Goal: Transaction & Acquisition: Book appointment/travel/reservation

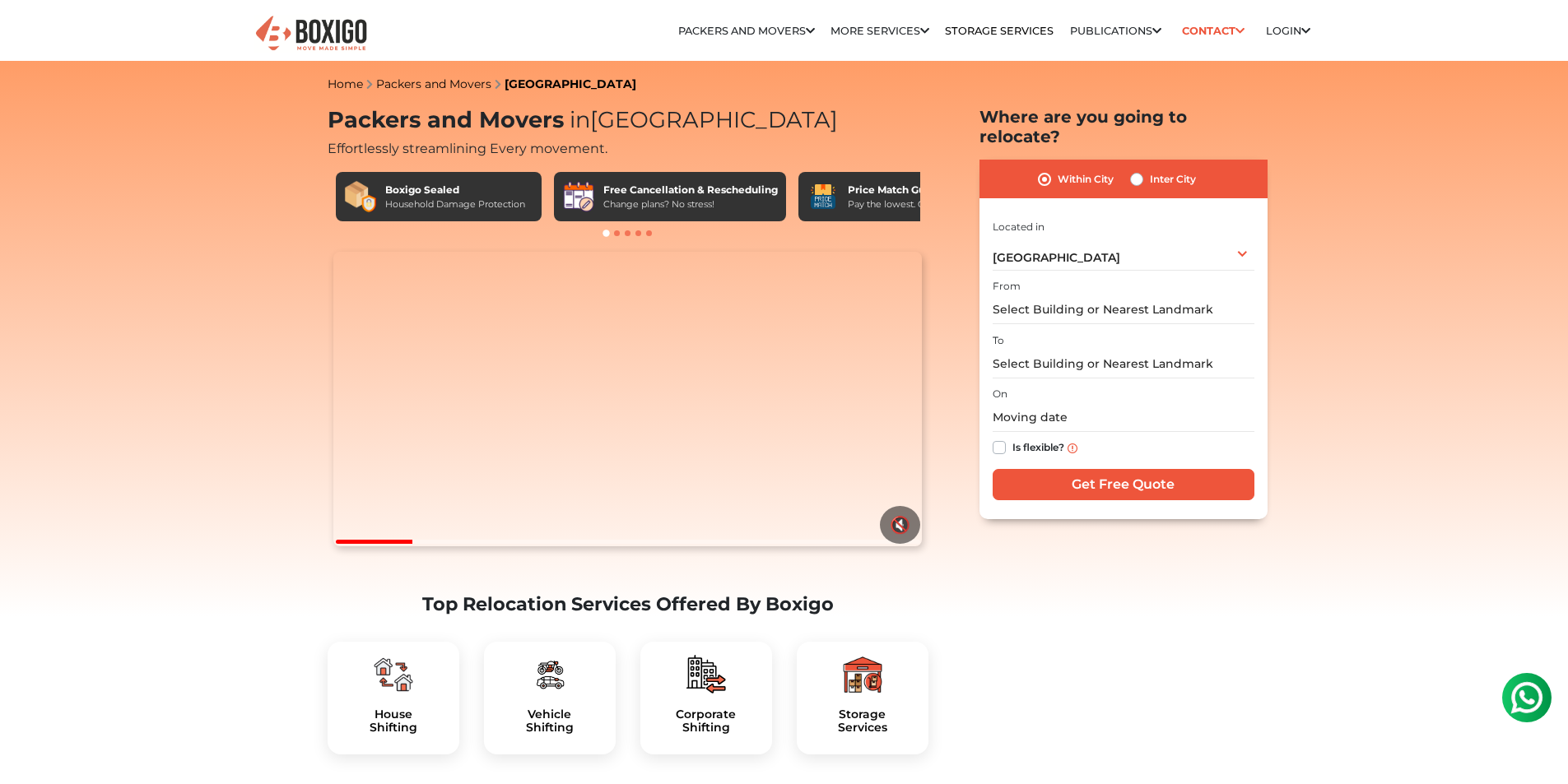
click at [1039, 255] on div "I am shifting my 1 BHK 2 BHK 3 BHK 3 + BHK FEW ITEMS FEW ITEMS 1 BHK 2 BHK 3 BH…" at bounding box center [1123, 362] width 261 height 290
click at [1052, 296] on input "text" at bounding box center [1123, 310] width 261 height 29
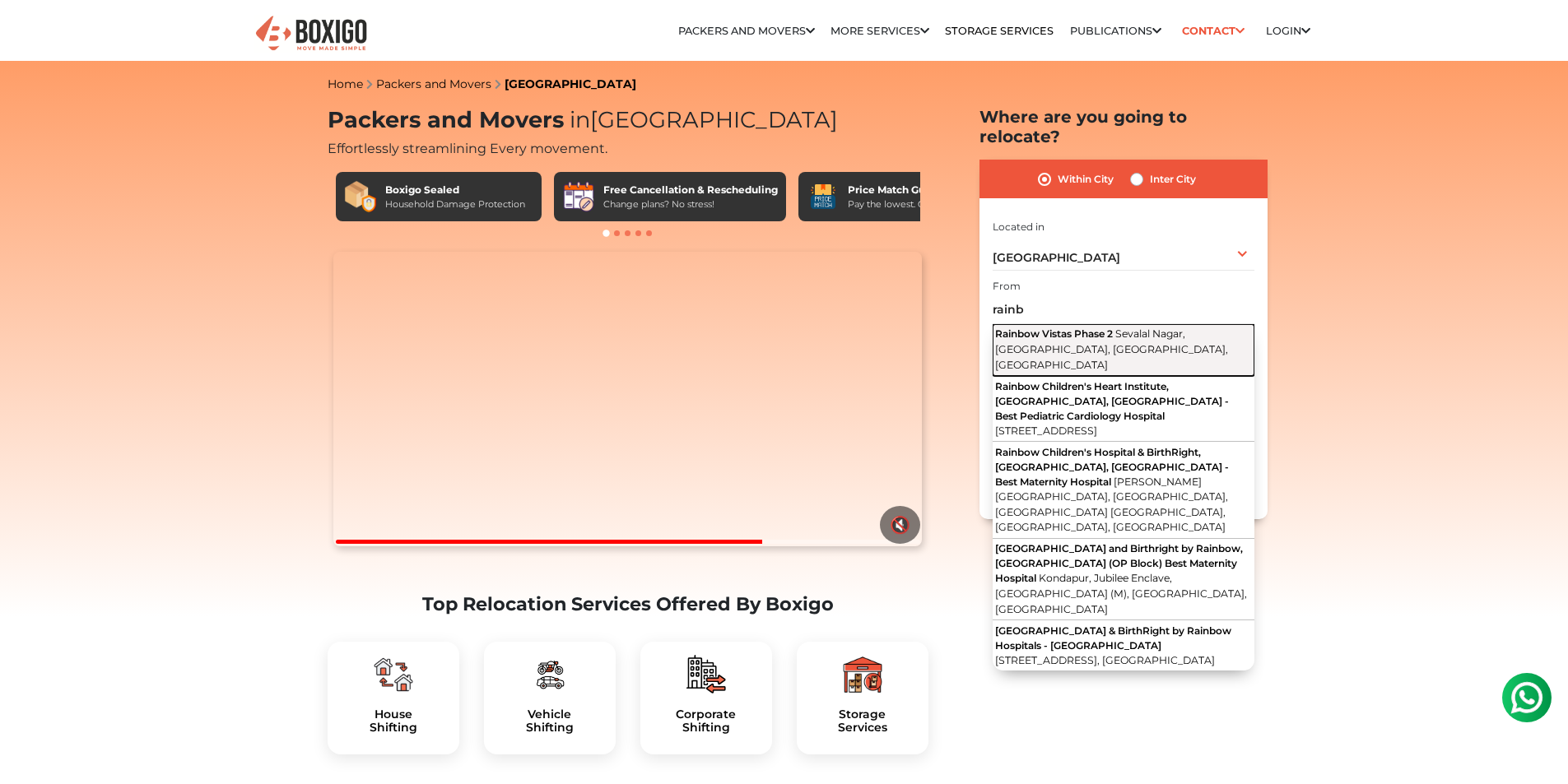
click at [1079, 328] on span "Rainbow Vistas Phase 2" at bounding box center [1054, 334] width 118 height 13
type input "Rainbow Vistas Phase 2, [GEOGRAPHIC_DATA], [GEOGRAPHIC_DATA], [GEOGRAPHIC_DATA]…"
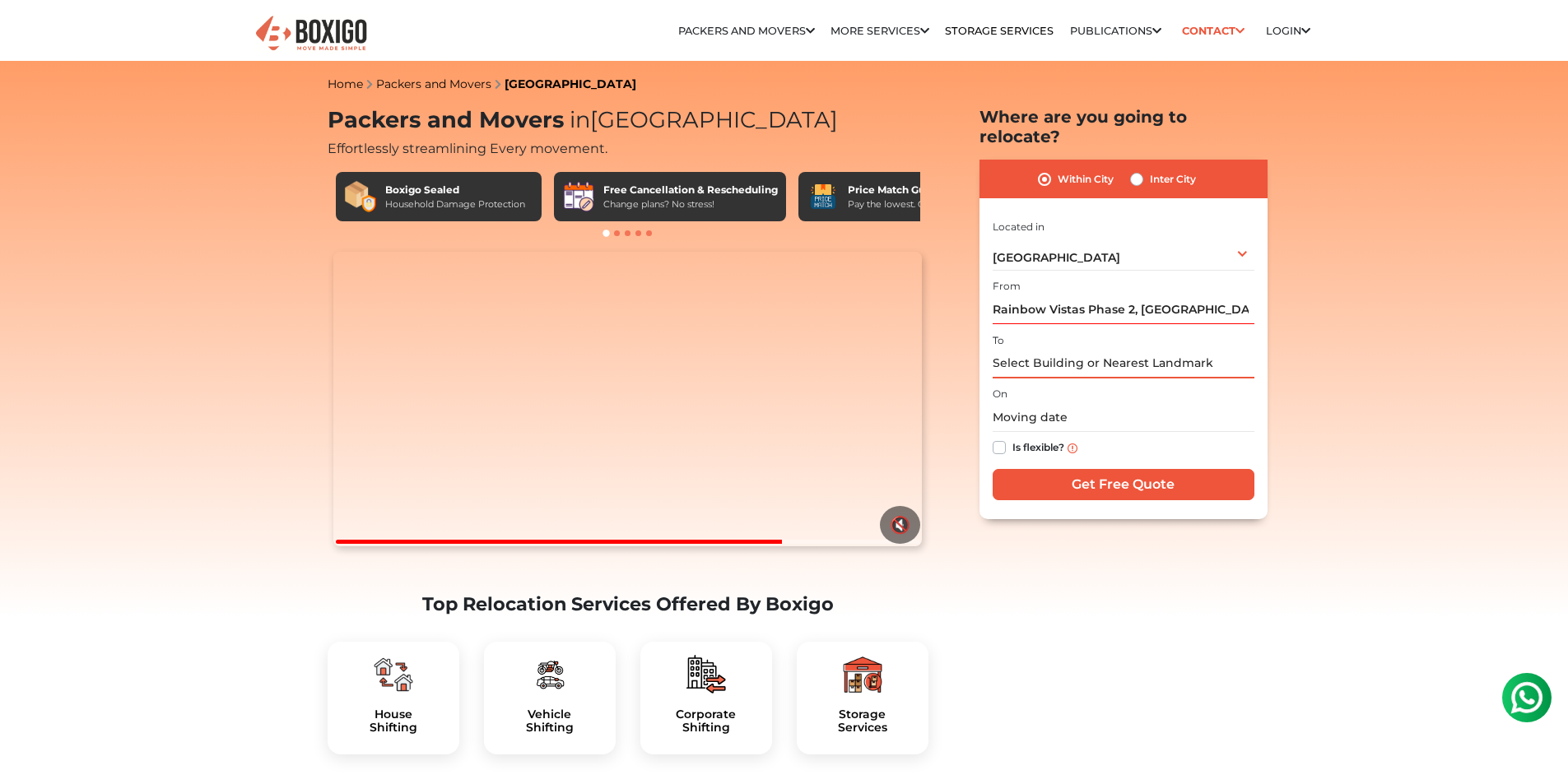
click at [1095, 350] on input "text" at bounding box center [1123, 364] width 261 height 29
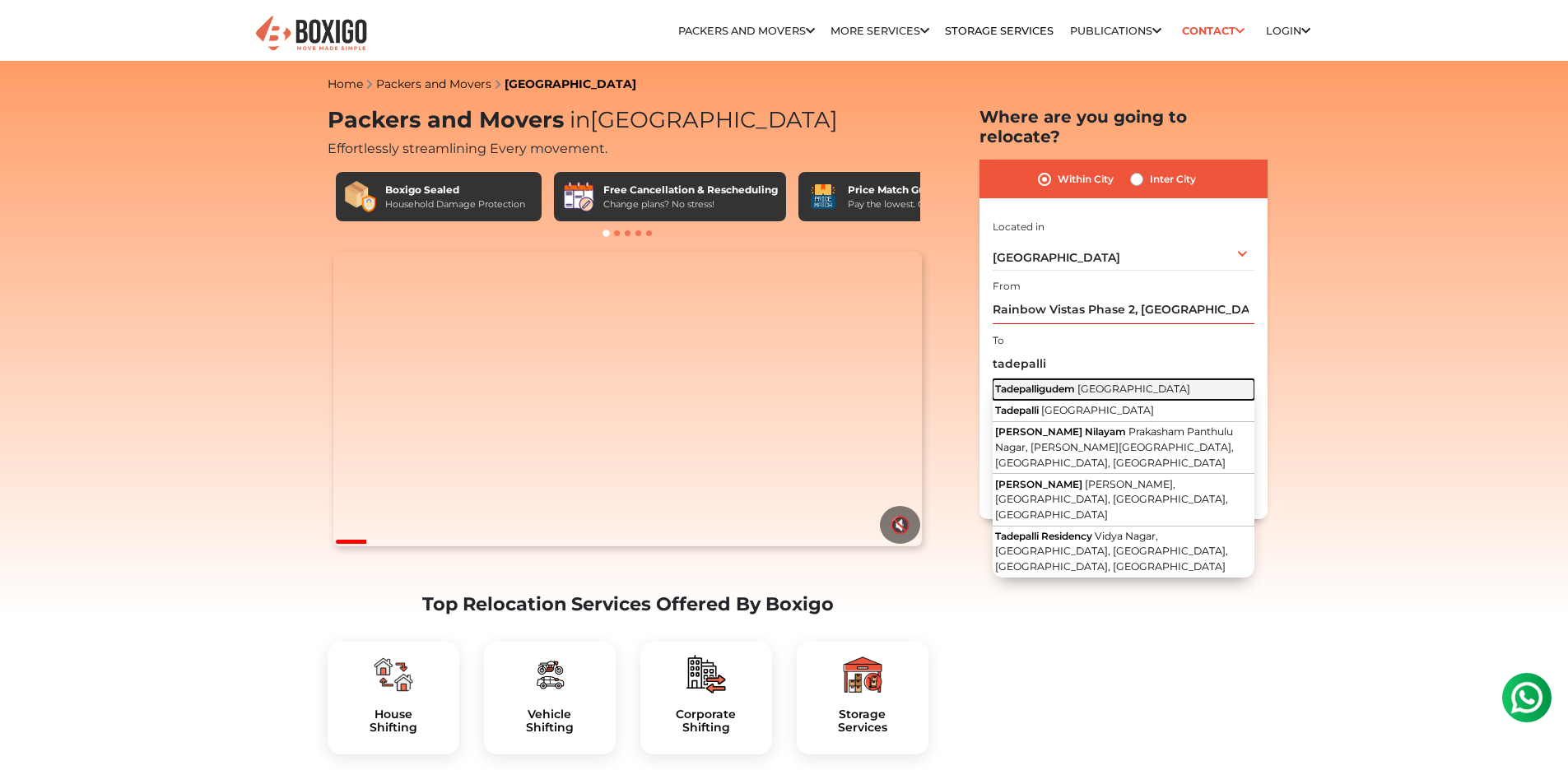
click at [1097, 383] on span "[GEOGRAPHIC_DATA]" at bounding box center [1134, 389] width 113 height 13
type input "Tadepalligudem, [GEOGRAPHIC_DATA]"
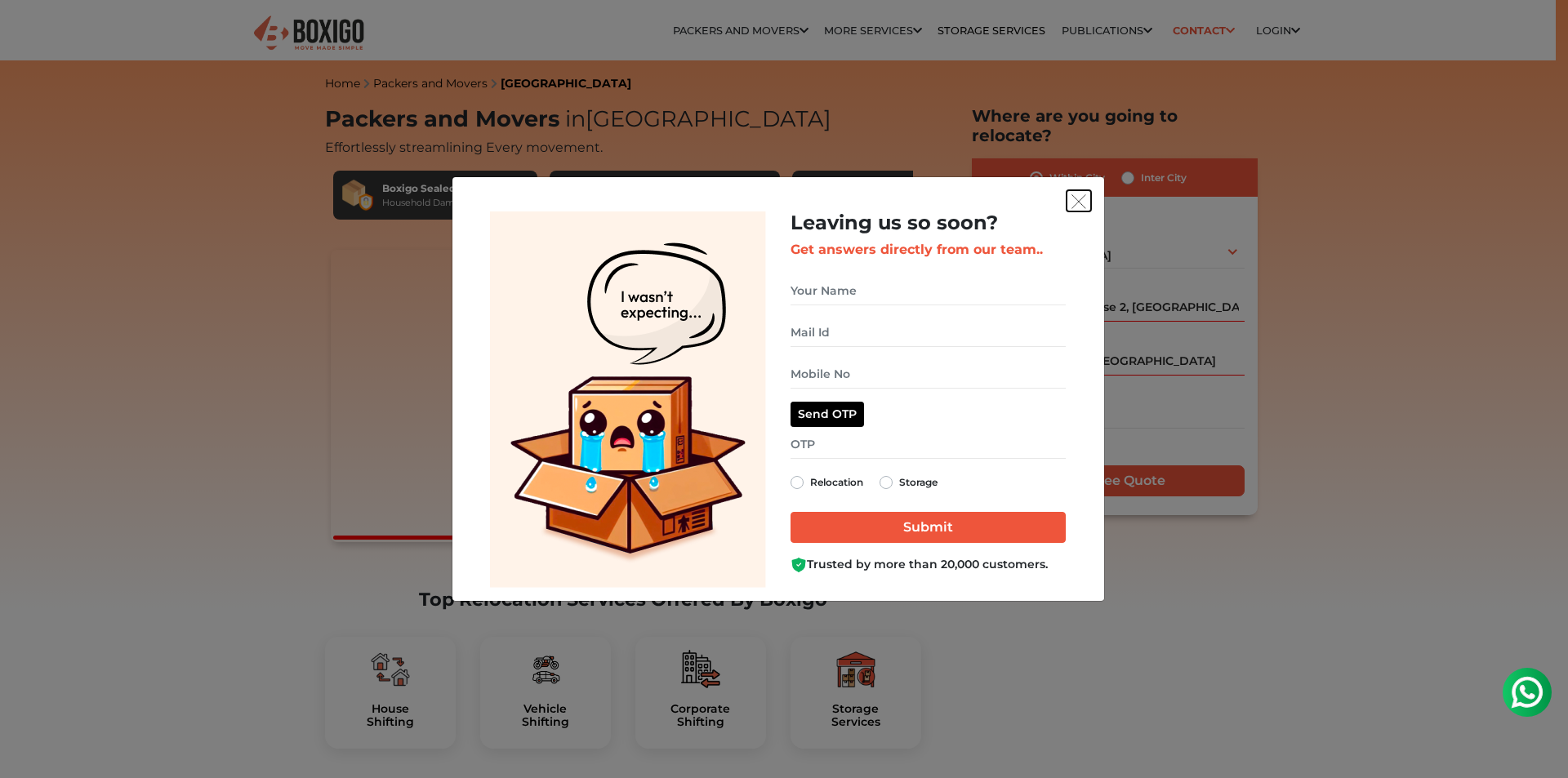
click at [1080, 194] on img "get free quote dialog" at bounding box center [1079, 202] width 15 height 15
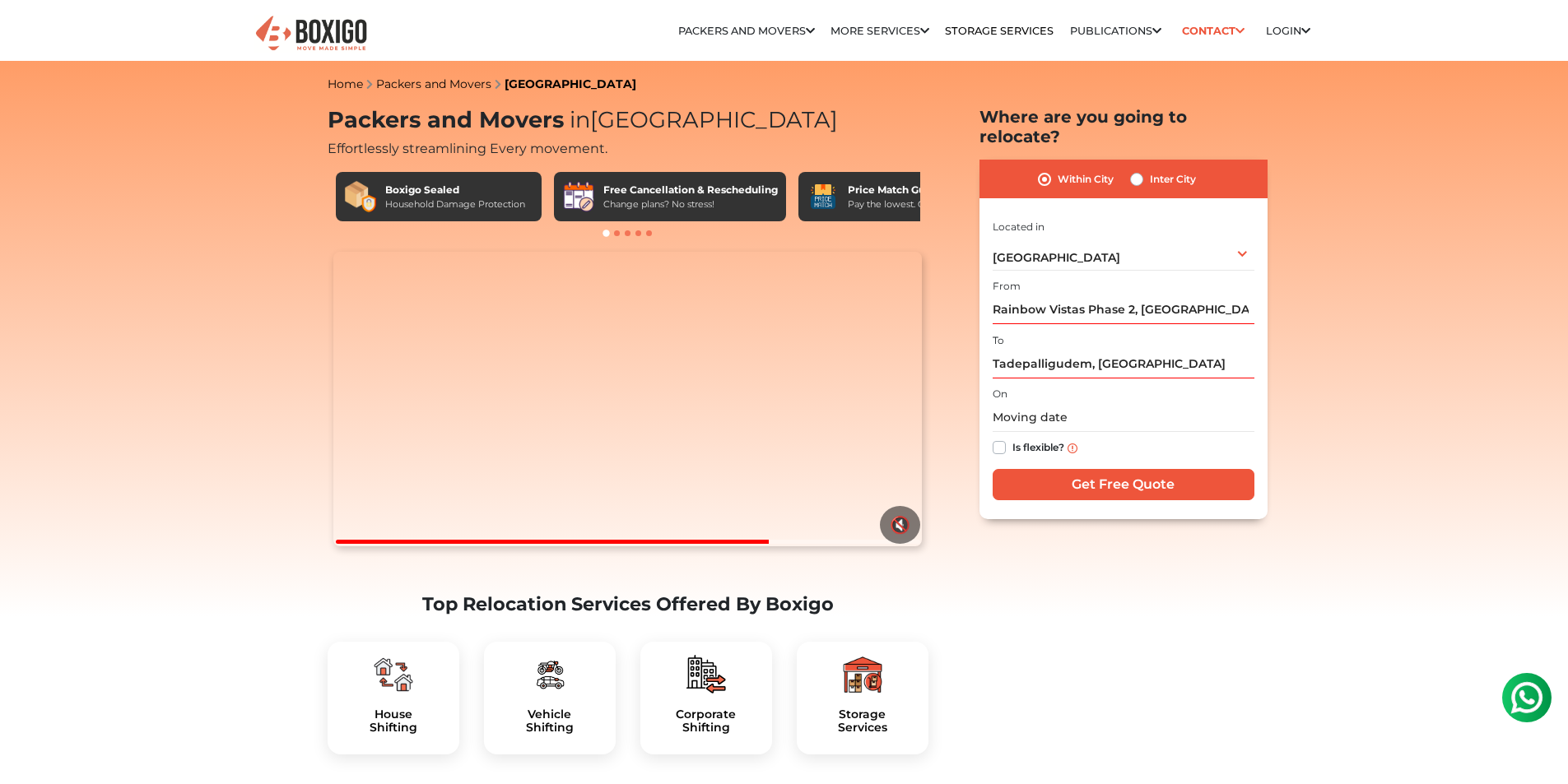
click at [1150, 169] on label "Inter City" at bounding box center [1173, 179] width 46 height 19
click at [1131, 169] on input "Inter City" at bounding box center [1137, 178] width 13 height 17
radio input "true"
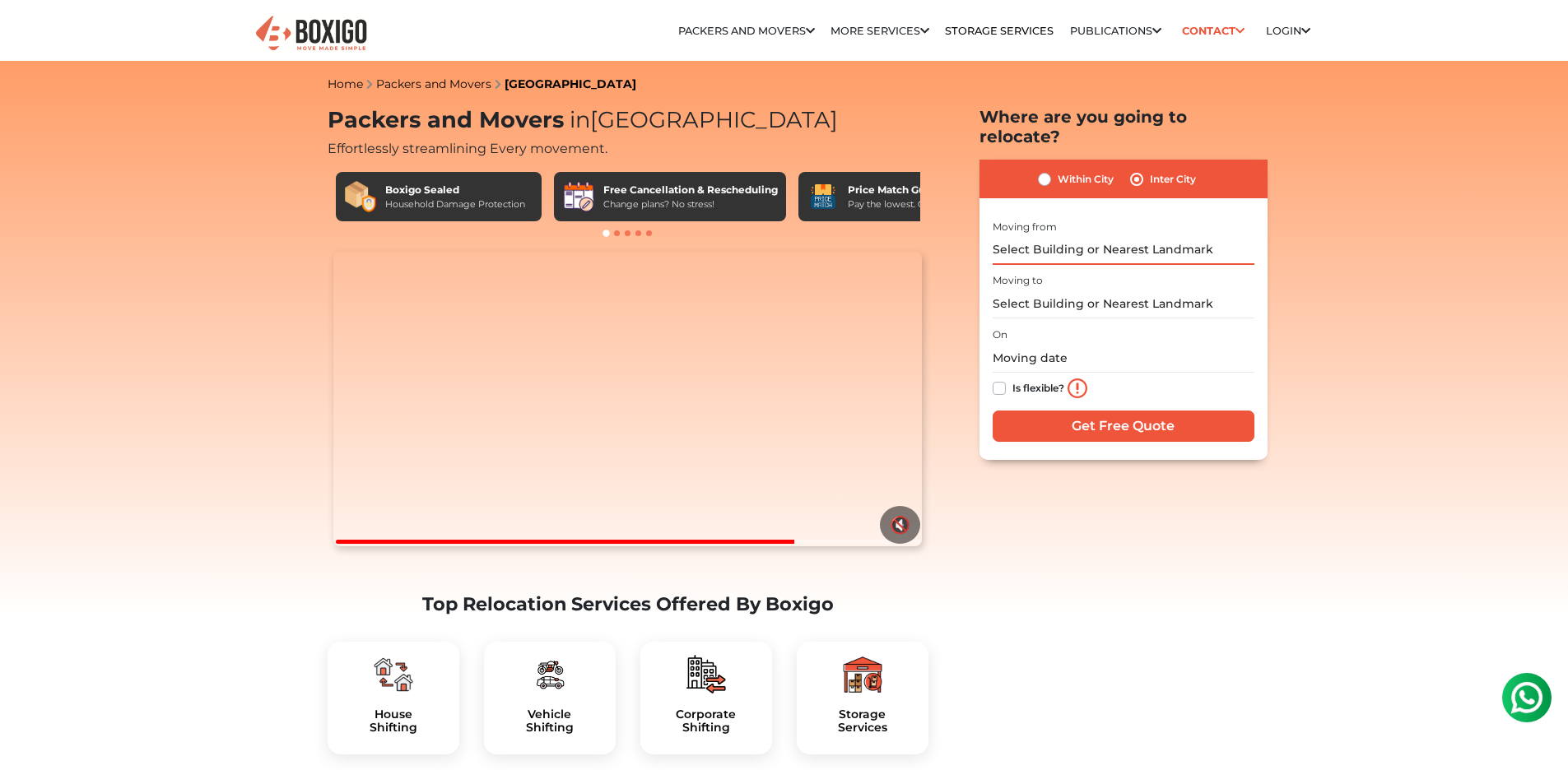
click at [1092, 236] on input "text" at bounding box center [1123, 250] width 261 height 29
type input "h"
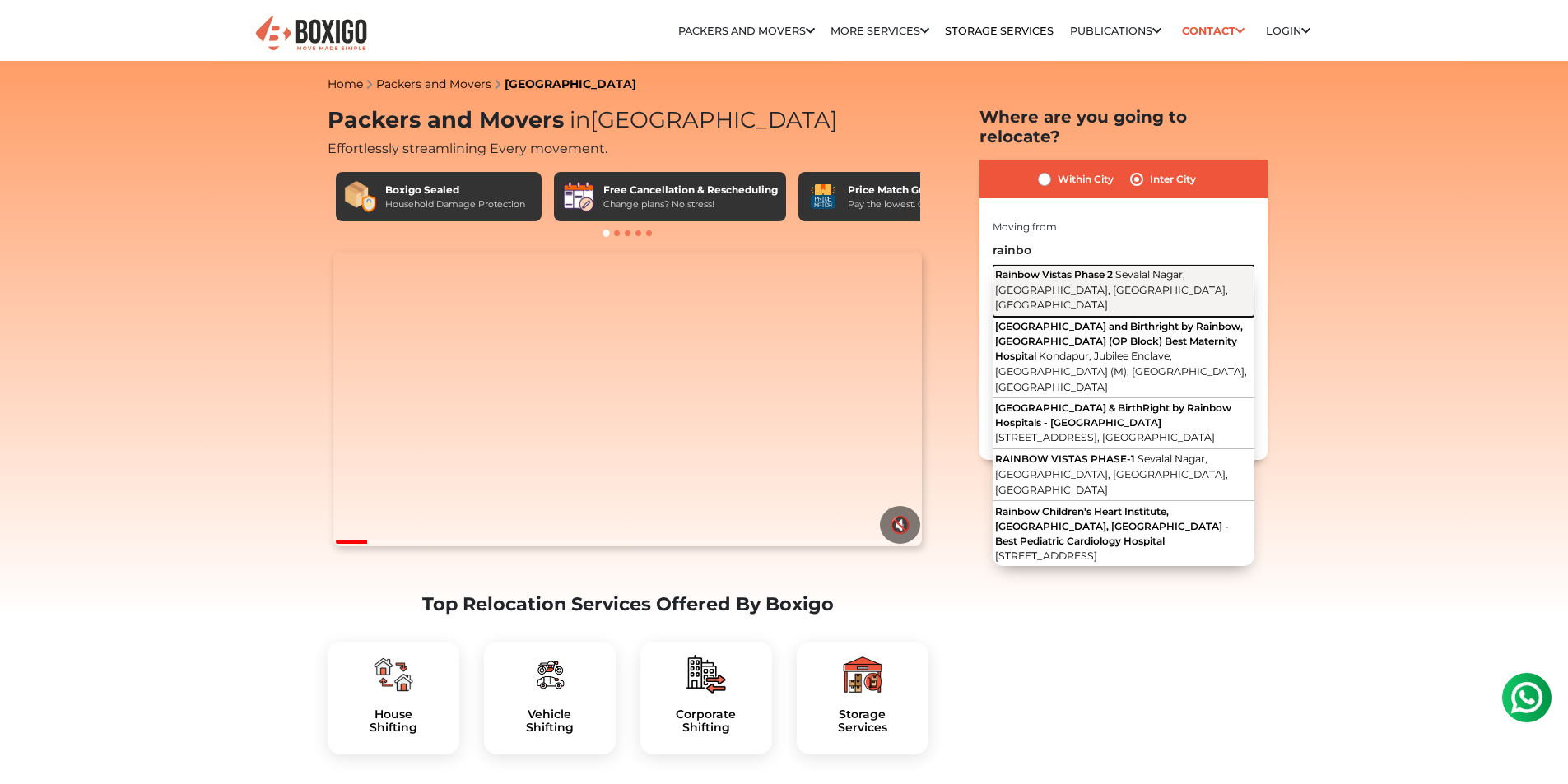
click at [1121, 265] on button "Rainbow Vistas Phase 2 Sevalal Nagar, [GEOGRAPHIC_DATA], [GEOGRAPHIC_DATA], [GE…" at bounding box center [1123, 291] width 261 height 52
type input "Rainbow Vistas Phase 2, [GEOGRAPHIC_DATA], [GEOGRAPHIC_DATA], [GEOGRAPHIC_DATA]…"
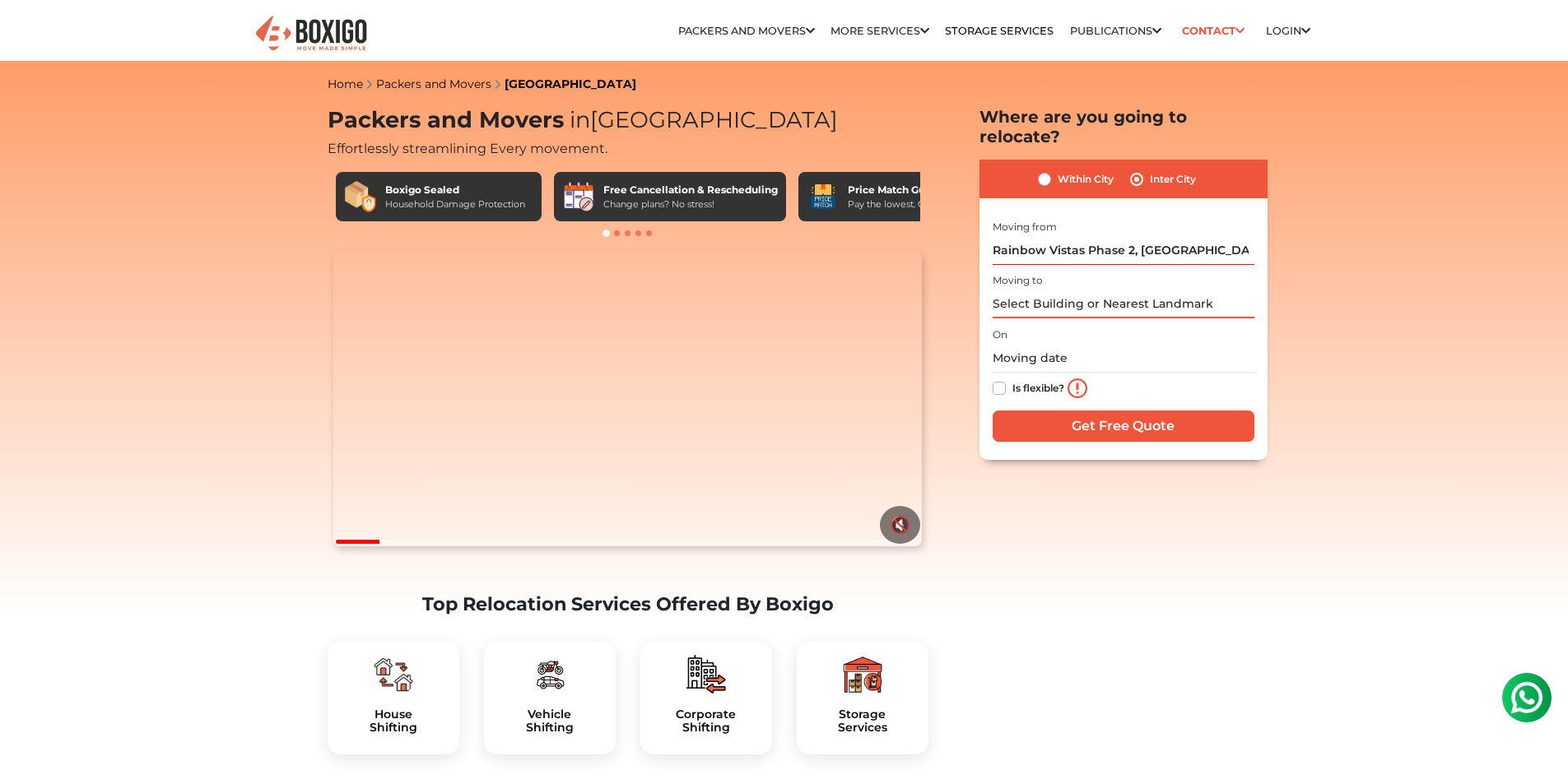
click at [1104, 290] on input "text" at bounding box center [1123, 304] width 261 height 29
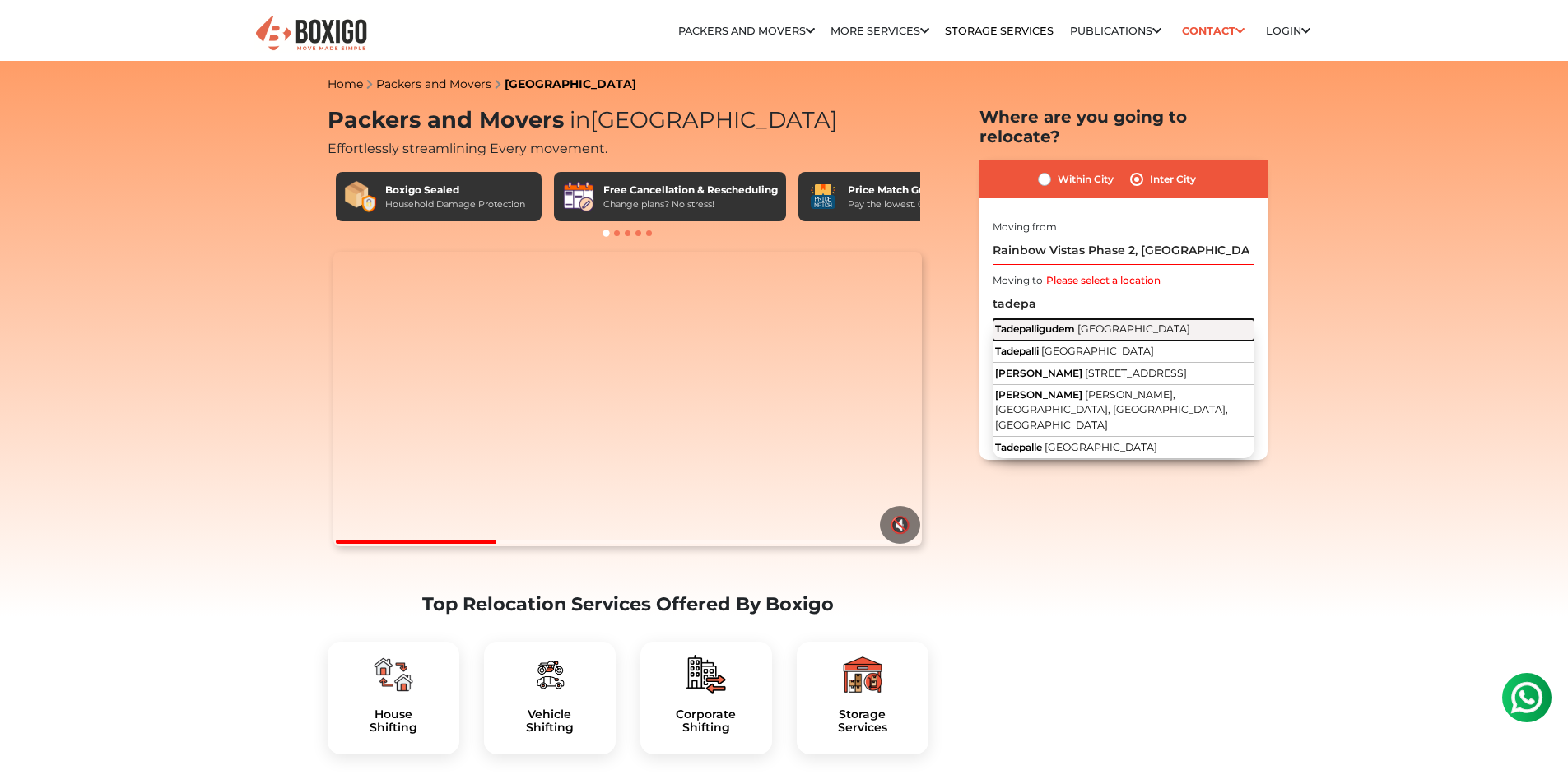
click at [1114, 323] on span "[GEOGRAPHIC_DATA]" at bounding box center [1134, 329] width 113 height 13
type input "Tadepalligudem, [GEOGRAPHIC_DATA]"
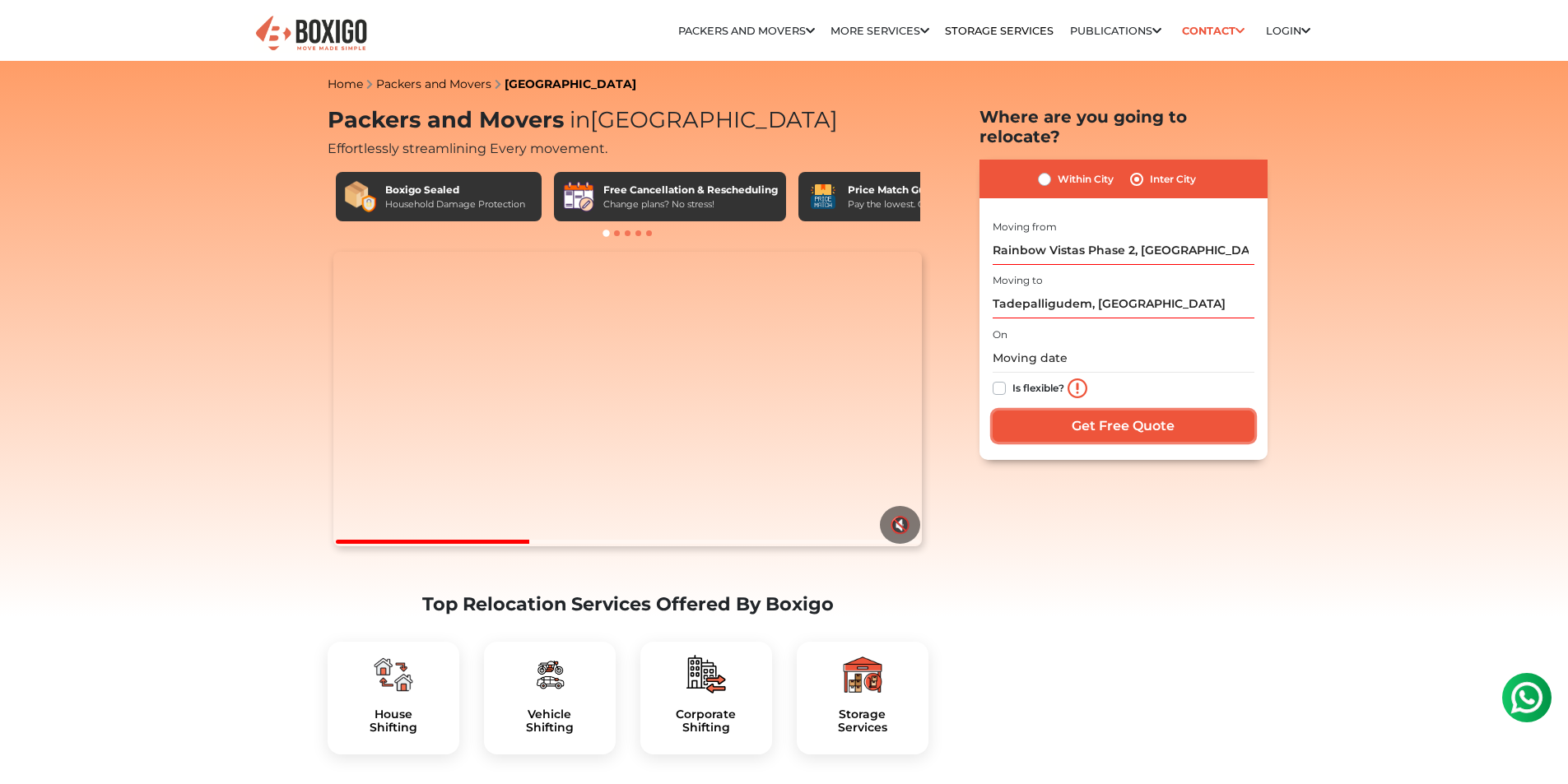
click at [1054, 411] on input "Get Free Quote" at bounding box center [1123, 426] width 261 height 31
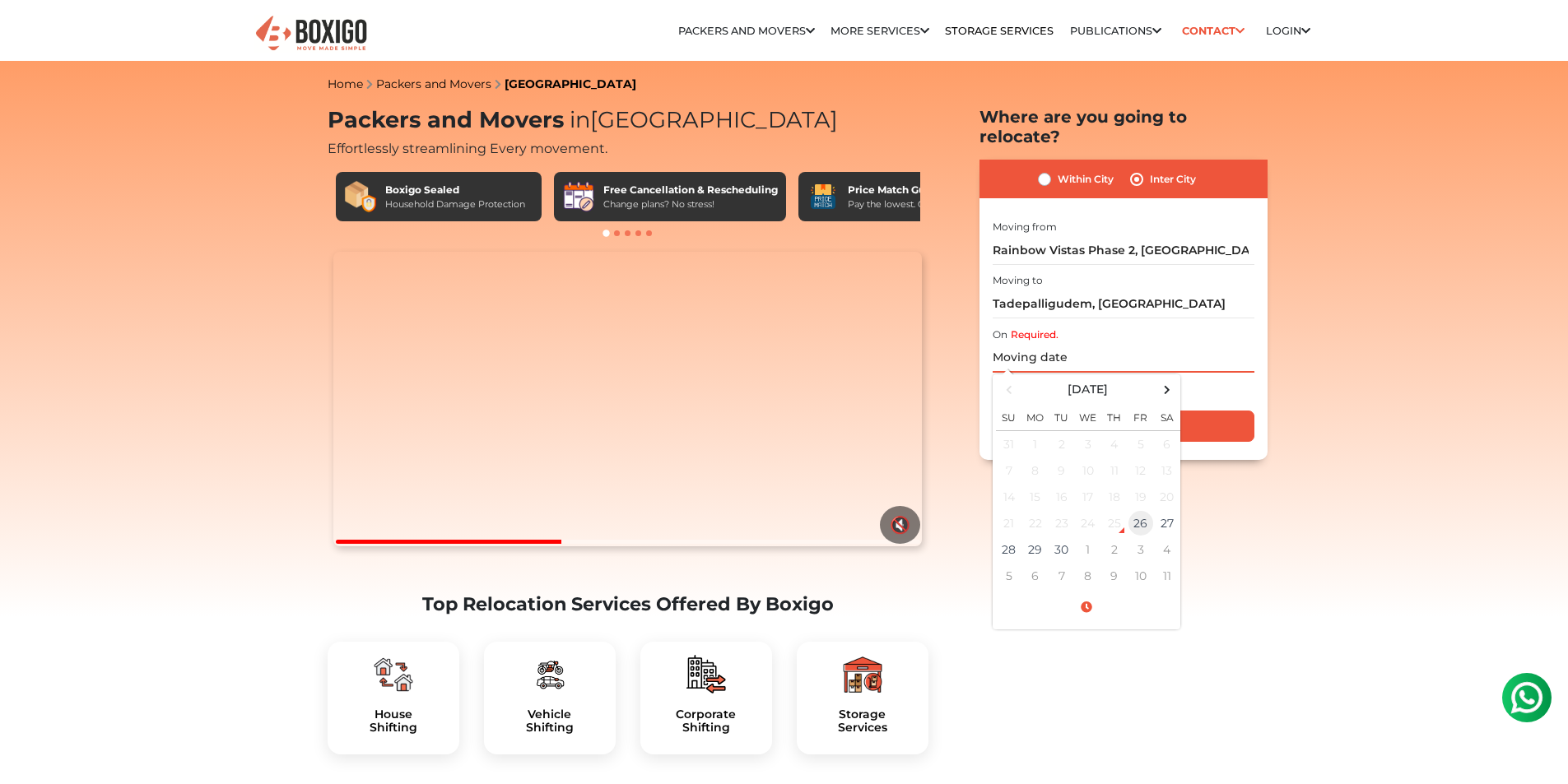
click at [1142, 510] on td "26" at bounding box center [1141, 523] width 26 height 26
type input "[DATE] 3:57 PM"
click at [1208, 411] on input "Get Free Quote" at bounding box center [1123, 426] width 261 height 31
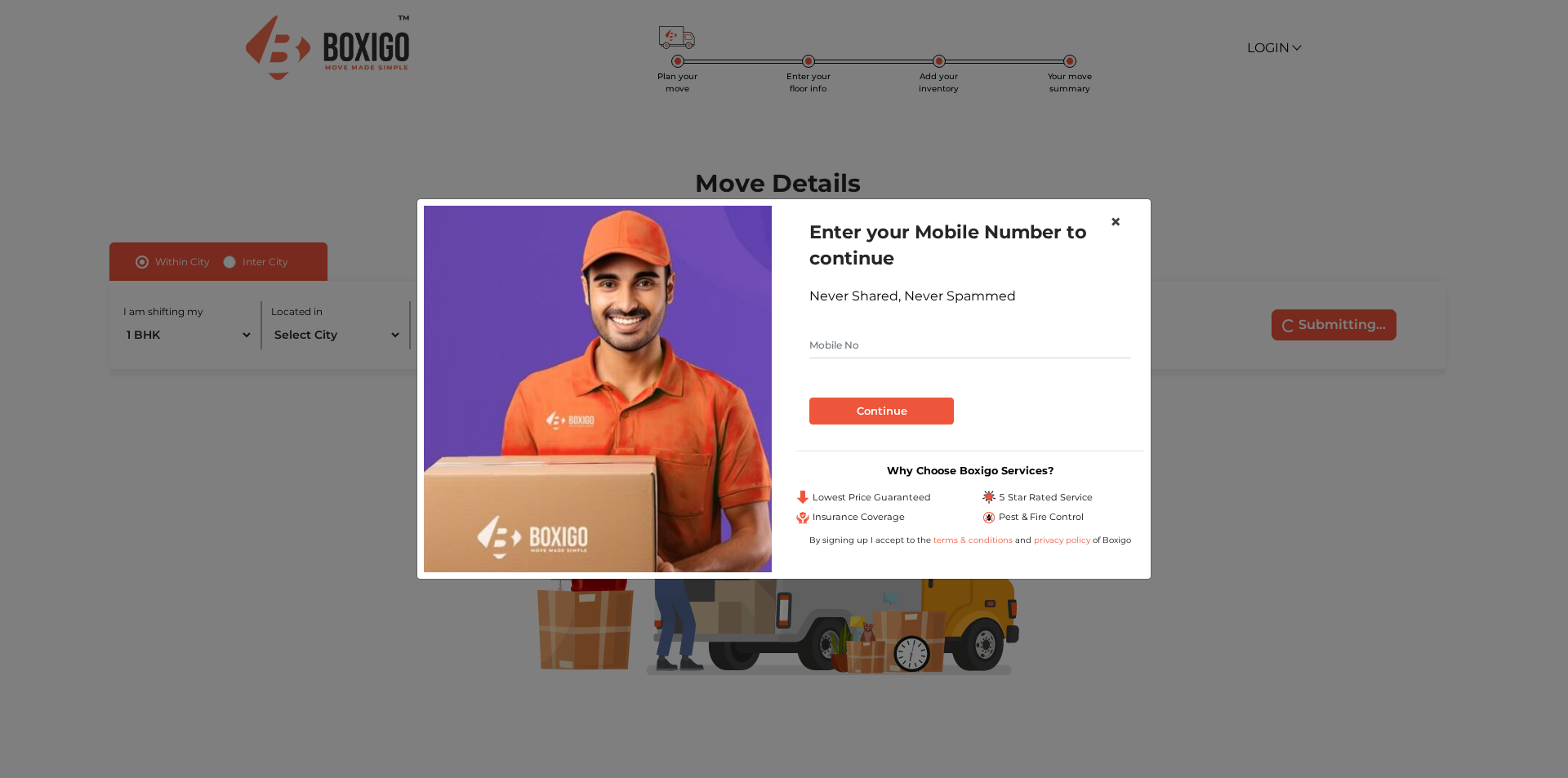
click at [1115, 224] on span "×" at bounding box center [1116, 222] width 12 height 23
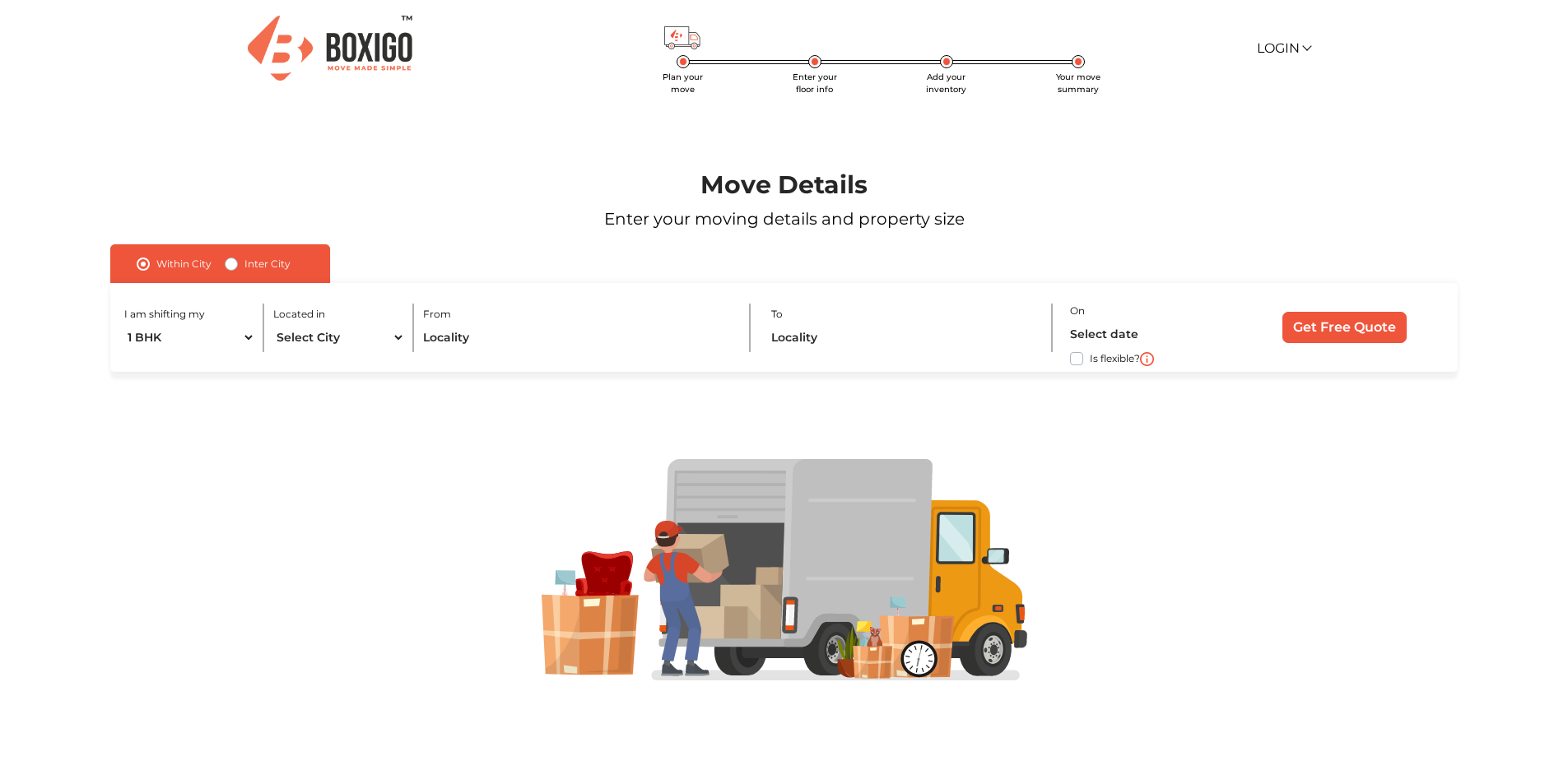
scroll to position [5, 0]
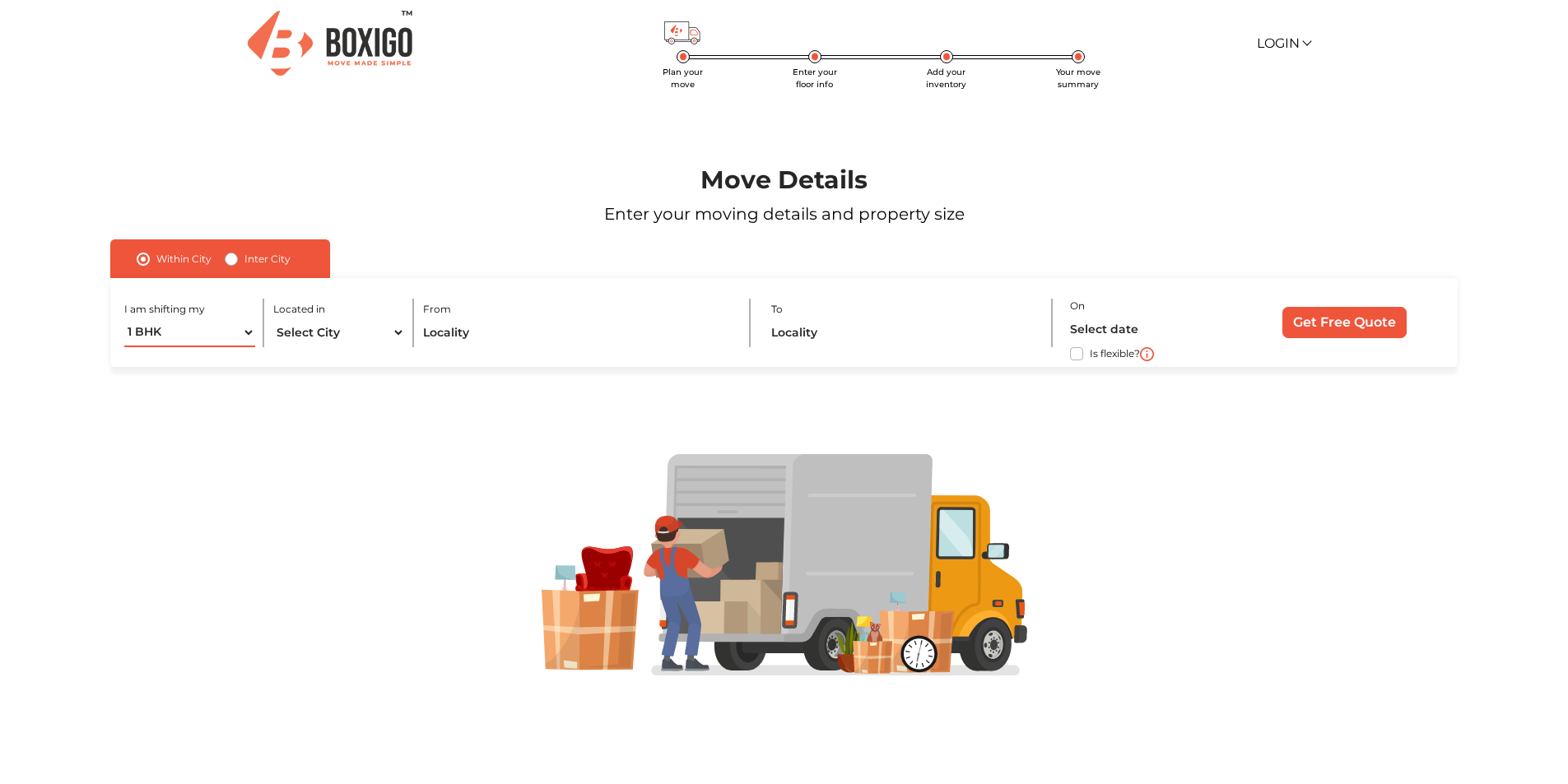
click at [195, 330] on select "1 BHK 2 BHK 3 BHK 3 + BHK FEW ITEMS" at bounding box center [190, 333] width 132 height 29
select select "FEW ITEMS"
click at [124, 319] on select "1 BHK 2 BHK 3 BHK 3 + BHK FEW ITEMS" at bounding box center [190, 333] width 132 height 29
click at [340, 330] on select "Select City Bangalore Bengaluru Bhopal Bhubaneswar Chennai Coimbatore Cuttack D…" at bounding box center [339, 333] width 132 height 29
select select "[GEOGRAPHIC_DATA]"
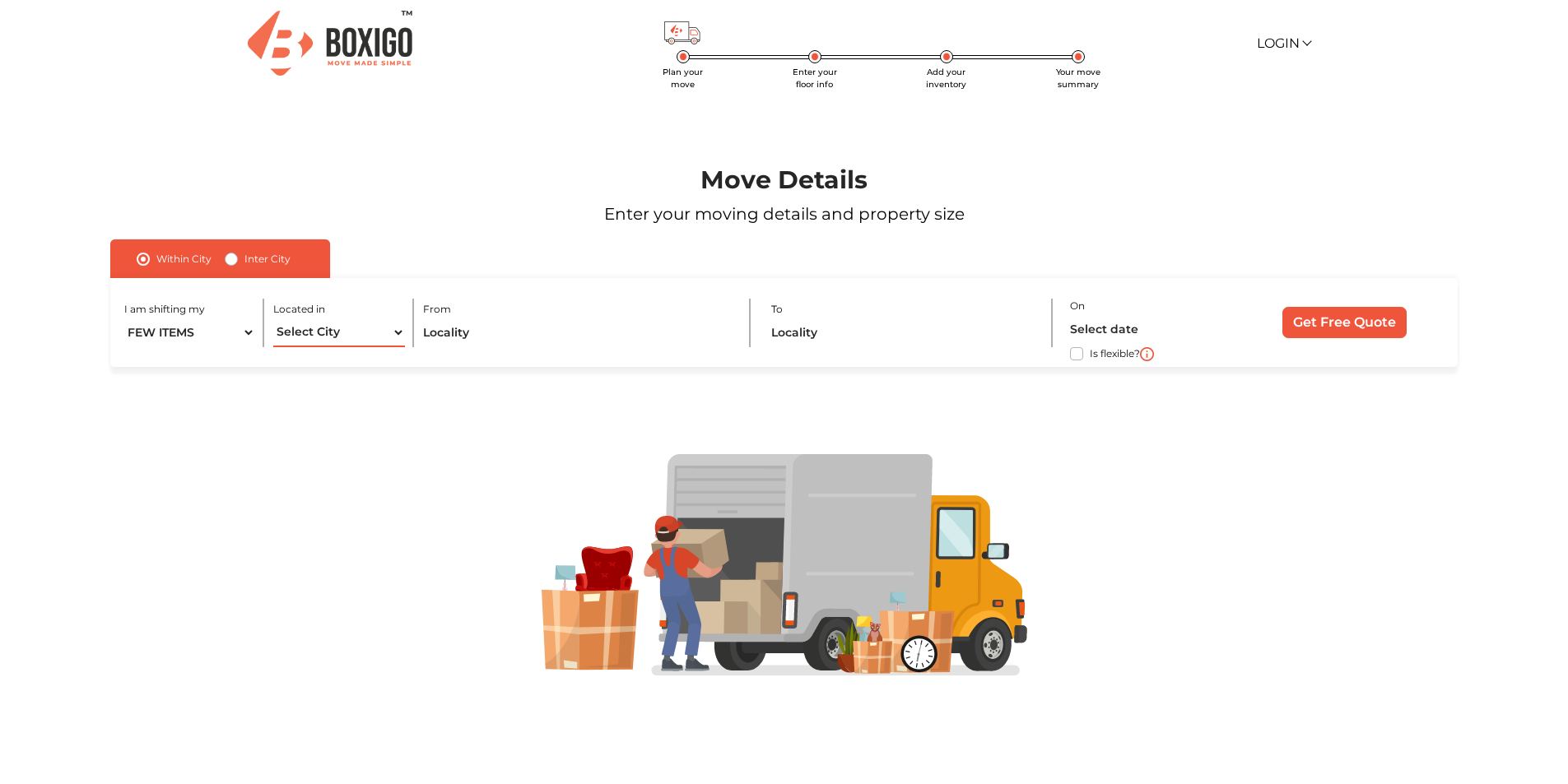
click at [273, 319] on select "Select City Bangalore Bengaluru Bhopal Bhubaneswar Chennai Coimbatore Cuttack D…" at bounding box center [339, 333] width 132 height 29
click at [451, 319] on input "text" at bounding box center [577, 333] width 309 height 29
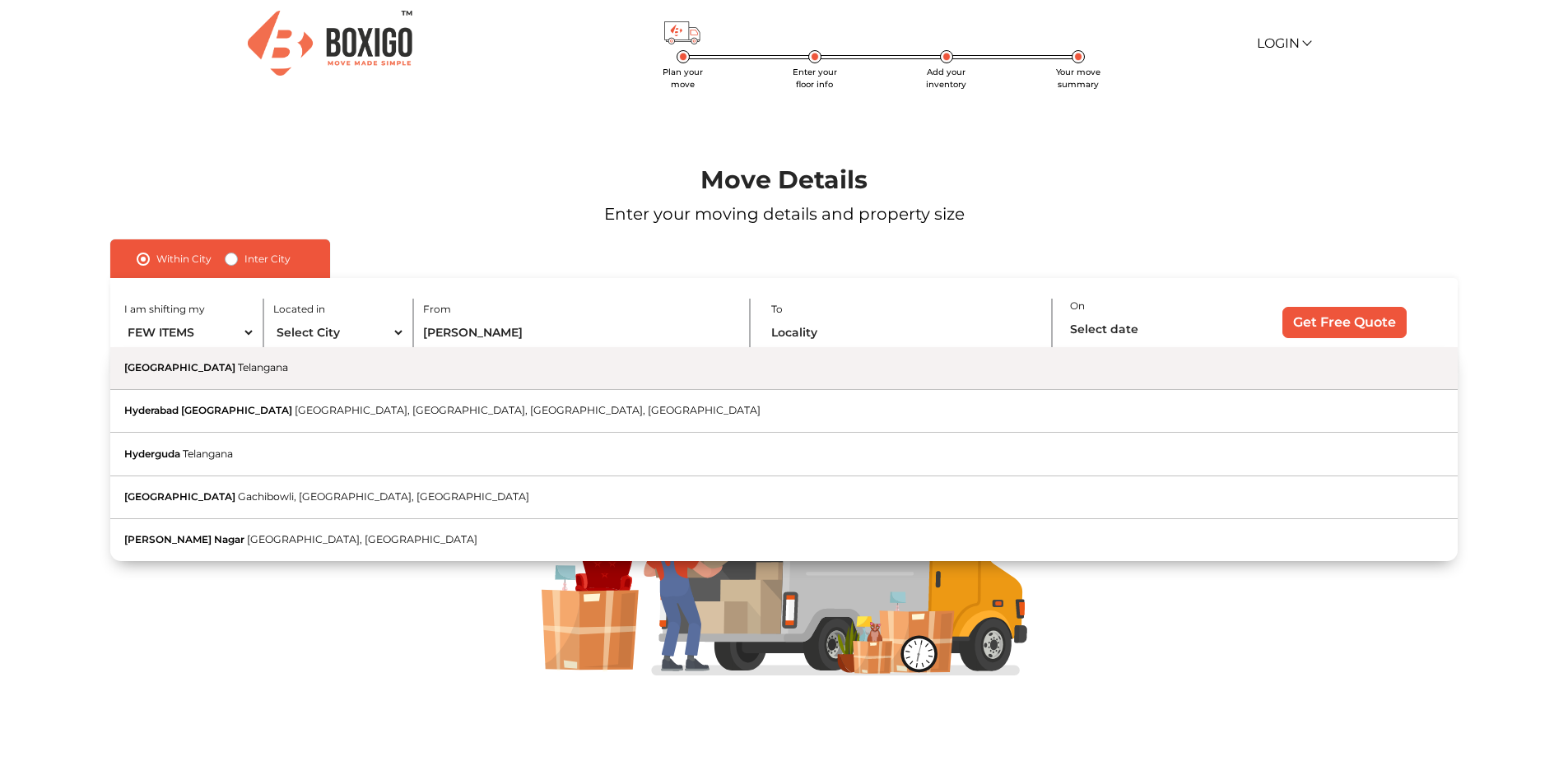
click at [355, 367] on button "Hyderabad Telangana" at bounding box center [783, 368] width 1346 height 43
type input "Hyderabad, Telangana"
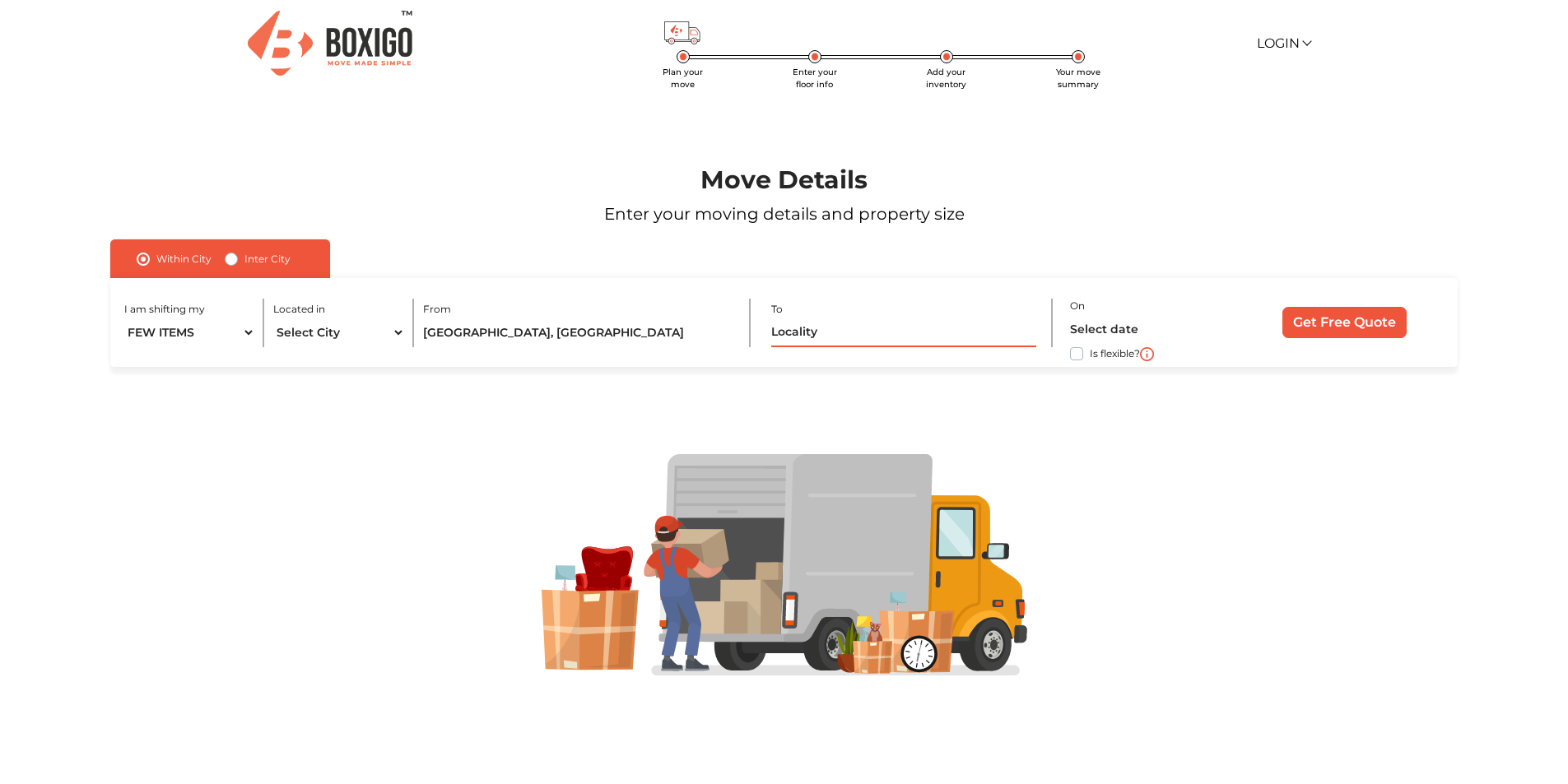
click at [803, 330] on input "text" at bounding box center [903, 333] width 264 height 29
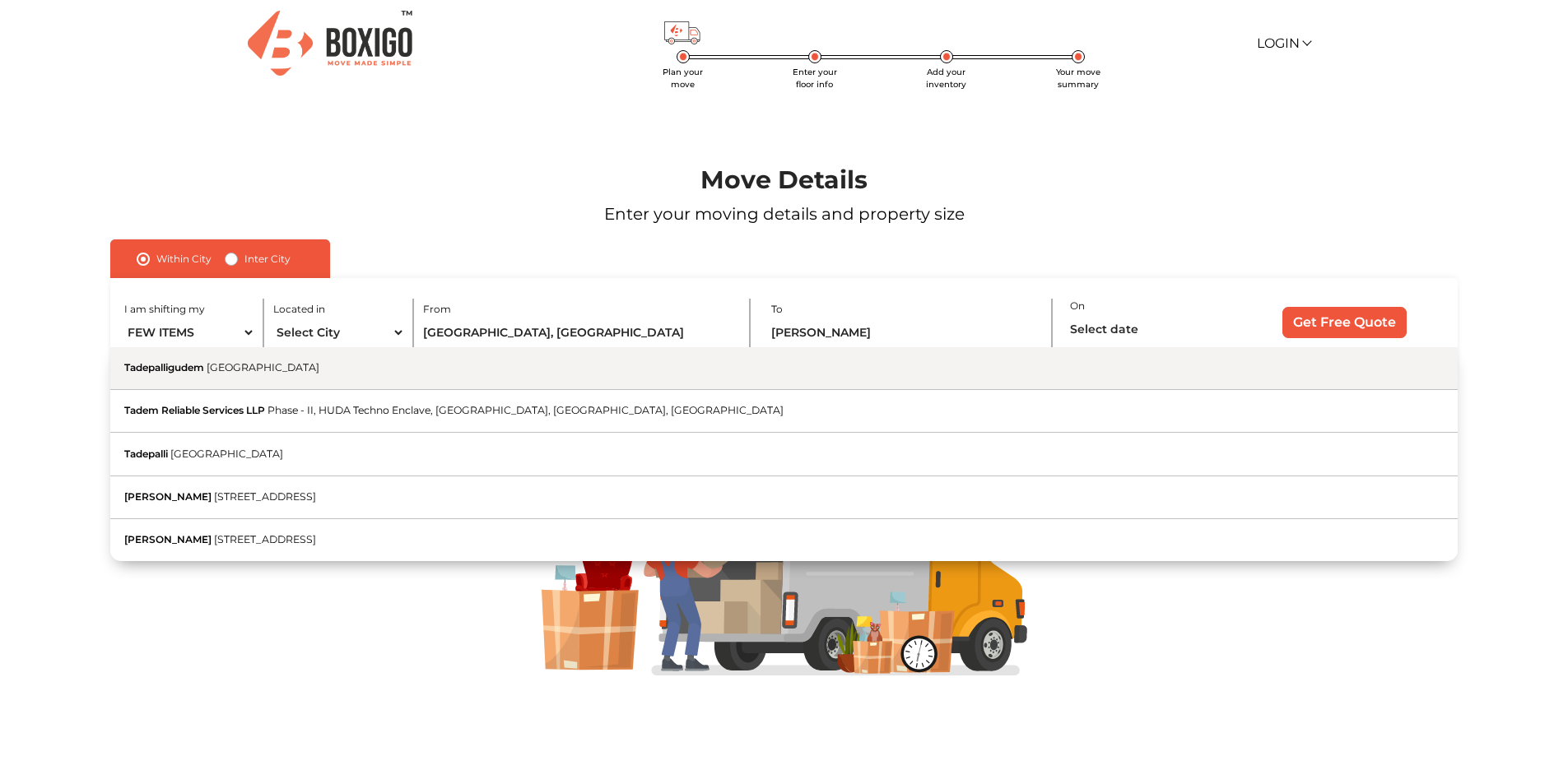
click at [191, 358] on button "Tadepalligudem Andhra Pradesh" at bounding box center [783, 368] width 1346 height 43
type input "Tadepalligudem, [GEOGRAPHIC_DATA]"
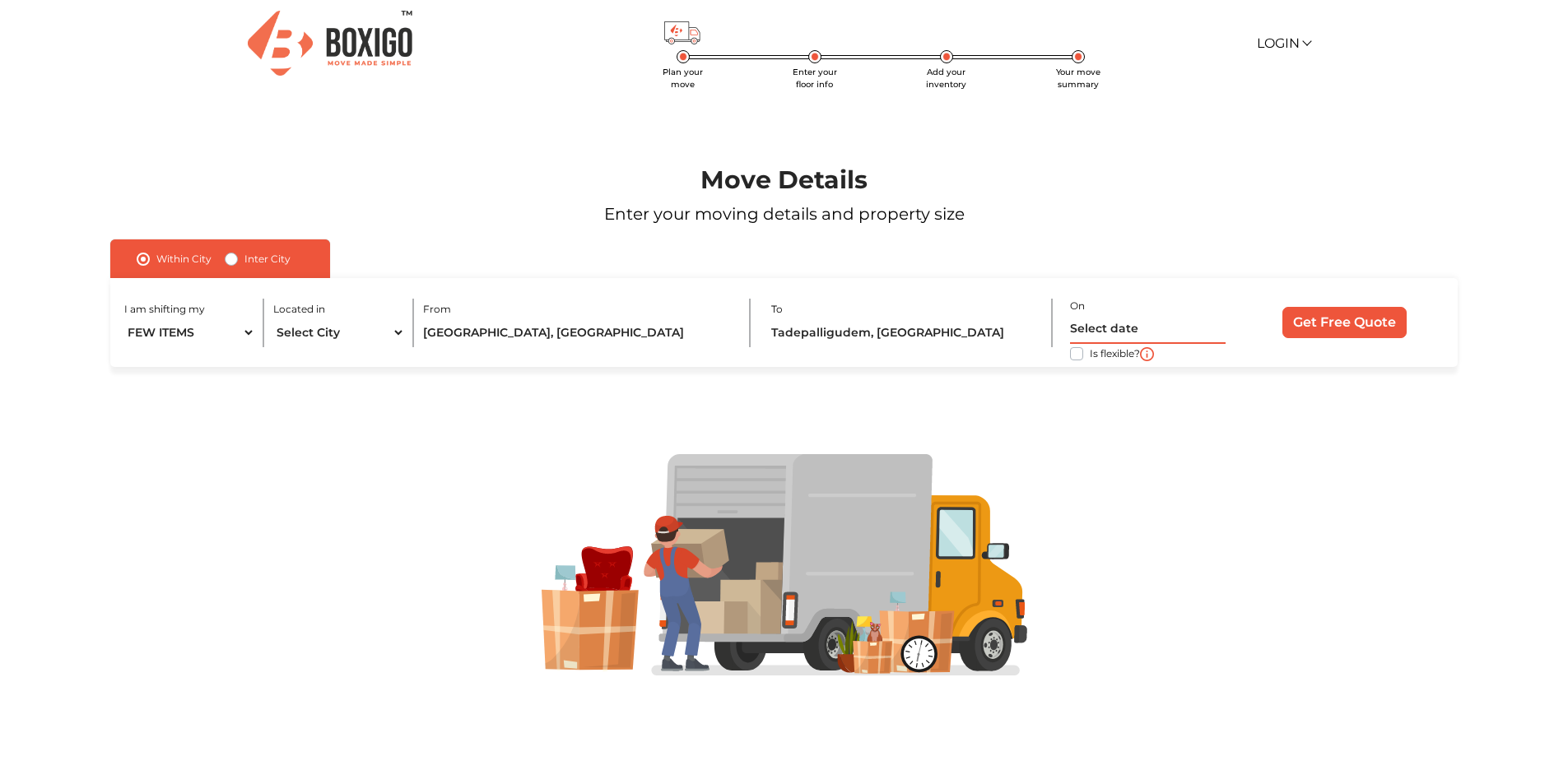
click at [1158, 321] on input "text" at bounding box center [1147, 330] width 156 height 29
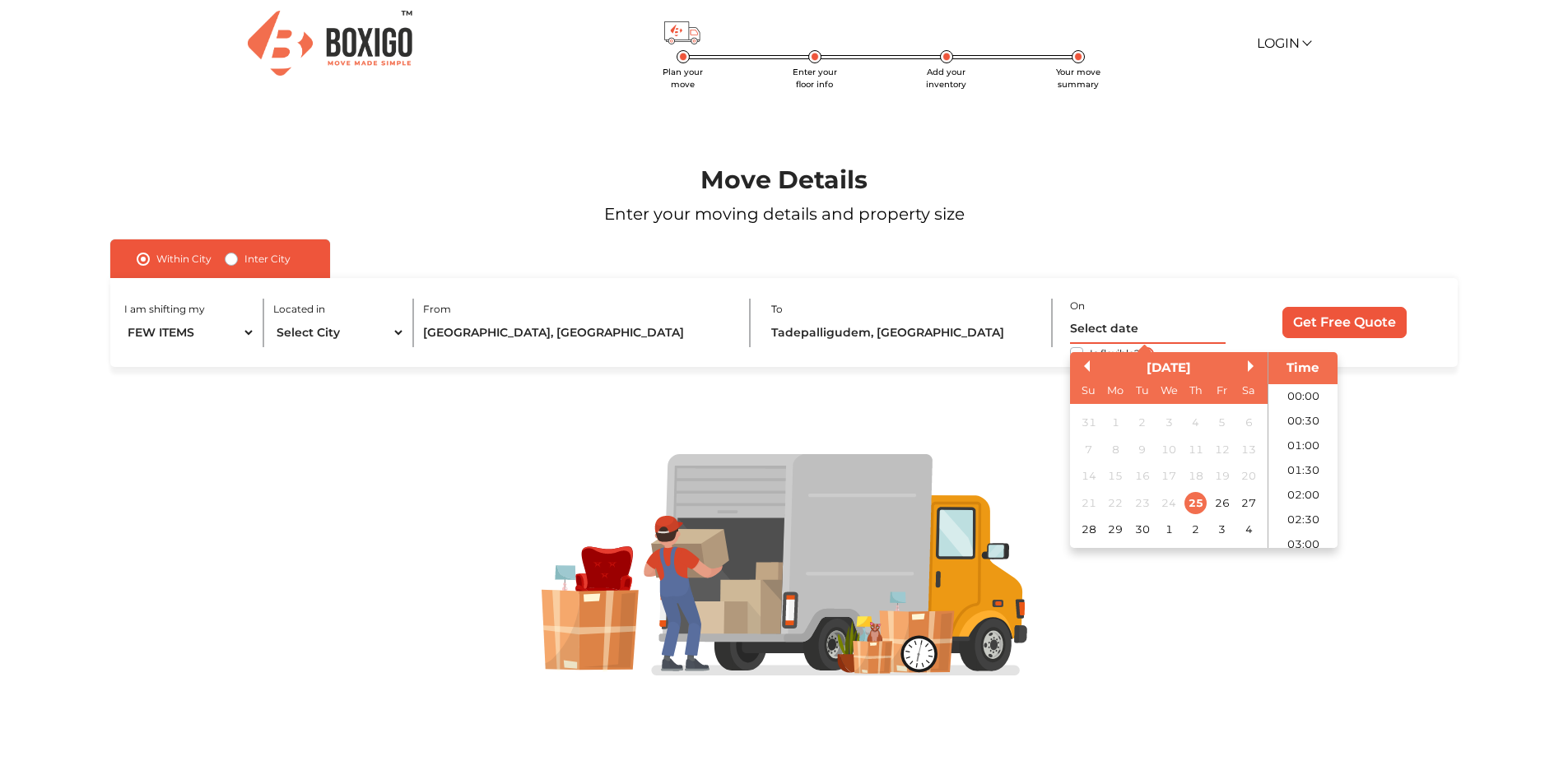
scroll to position [696, 0]
click at [1230, 504] on div "26" at bounding box center [1222, 502] width 22 height 22
type input "26/09/2025 12:00 AM"
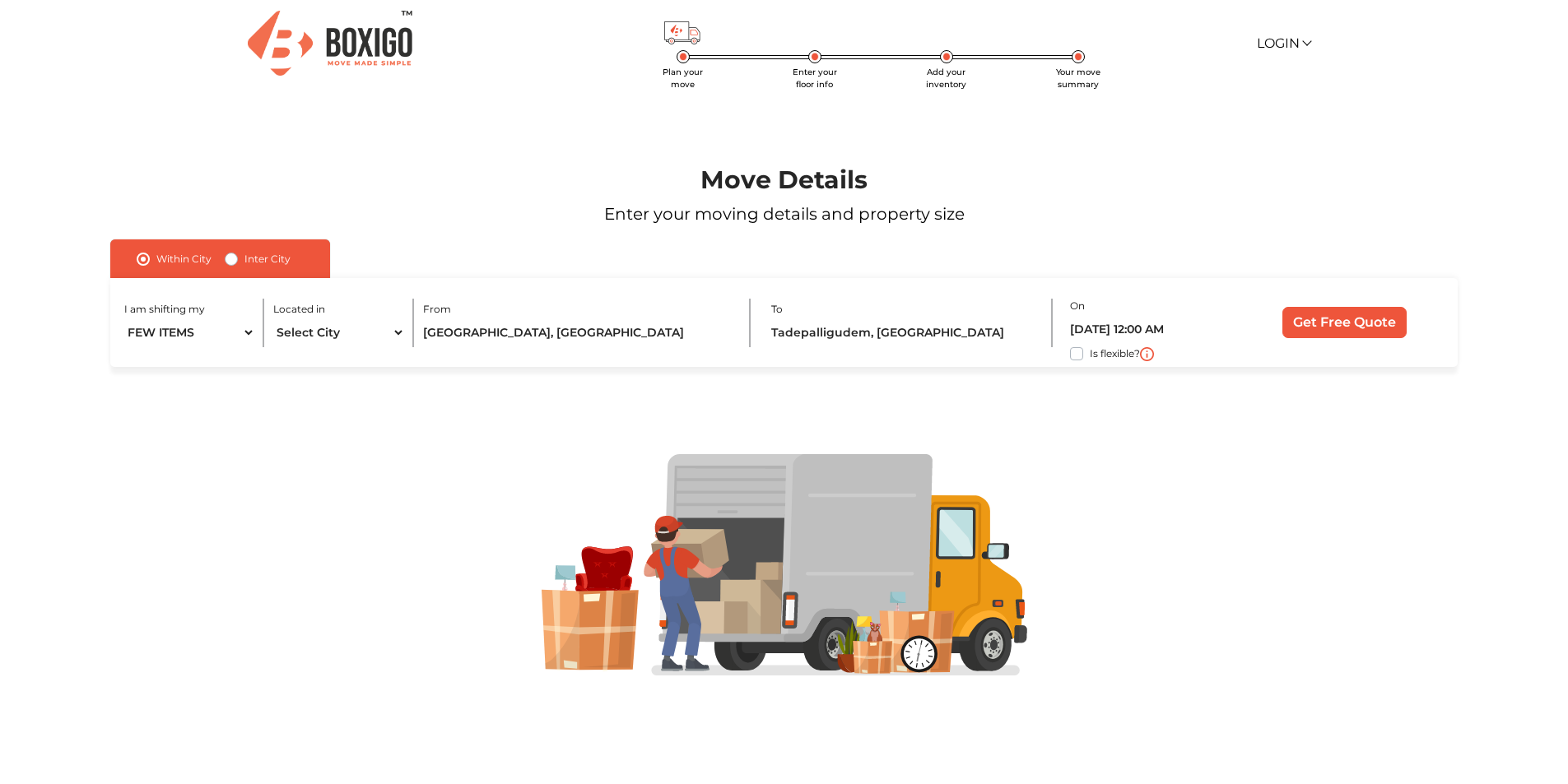
drag, startPoint x: 1010, startPoint y: 350, endPoint x: 1023, endPoint y: 358, distance: 15.3
click at [1013, 358] on div "I am shifting my 1 BHK 2 BHK 3 BHK 3 + BHK FEW ITEMS Located in Select City Ban…" at bounding box center [783, 323] width 1346 height 89
click at [1384, 316] on input "Get Free Quote" at bounding box center [1344, 322] width 124 height 31
click at [967, 324] on input "Tadepalligudem, [GEOGRAPHIC_DATA]" at bounding box center [903, 333] width 264 height 29
